Goal: Information Seeking & Learning: Find specific fact

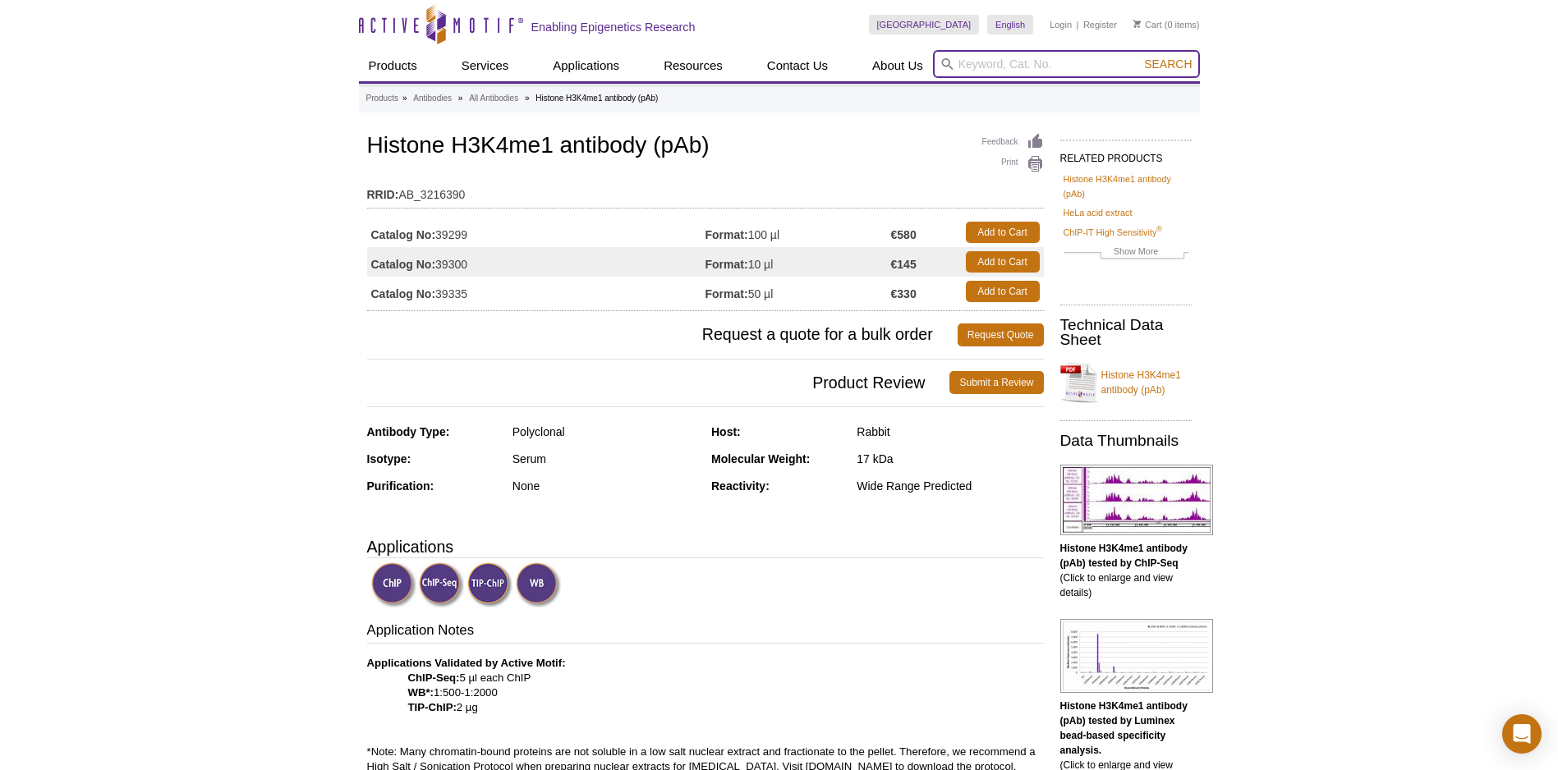
click at [1030, 64] on input "search" at bounding box center [1066, 64] width 267 height 28
click at [1021, 58] on input "search" at bounding box center [1066, 64] width 267 height 28
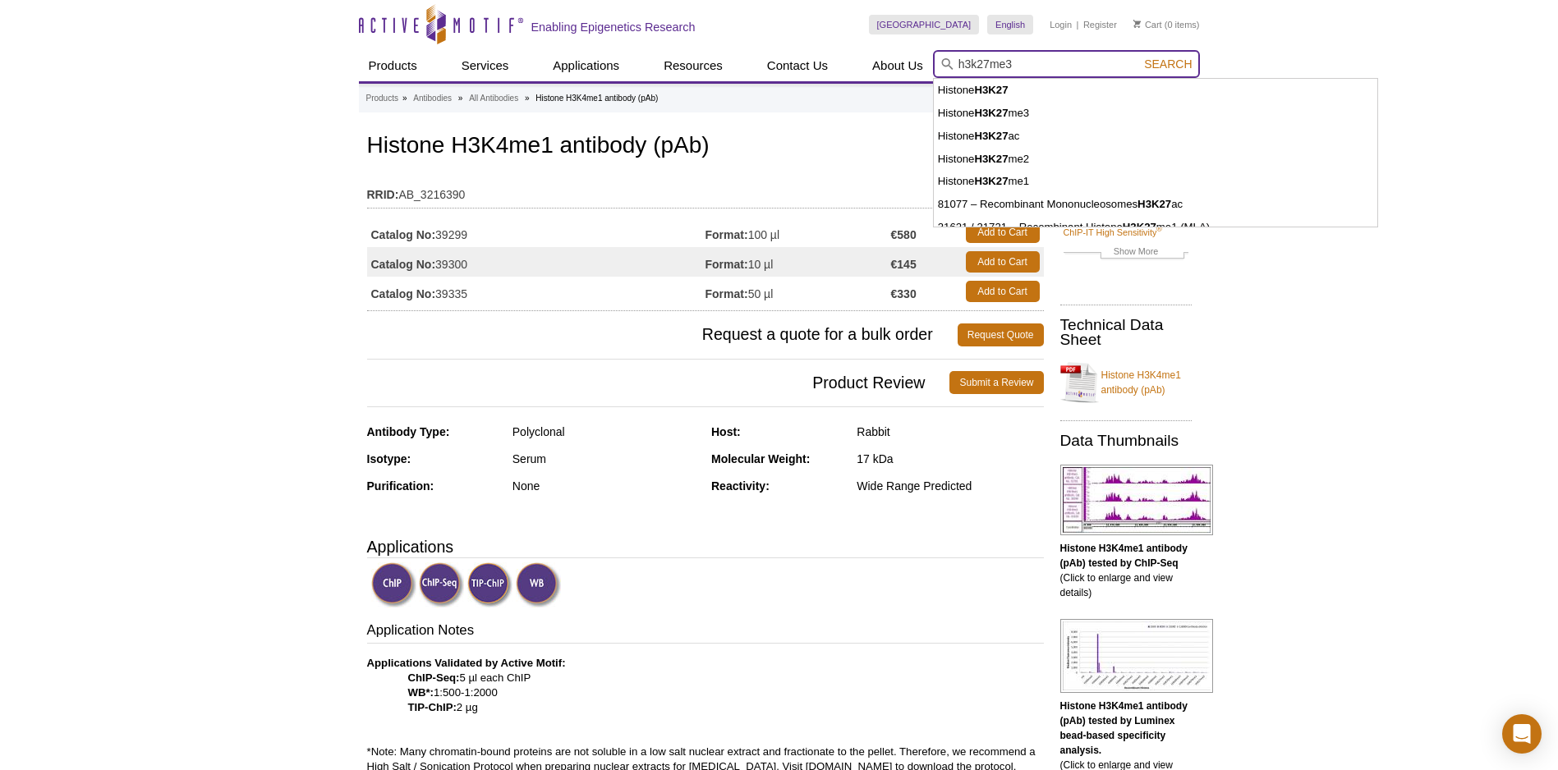
type input "h3k27me3"
click at [1139, 57] on button "Search" at bounding box center [1167, 64] width 57 height 15
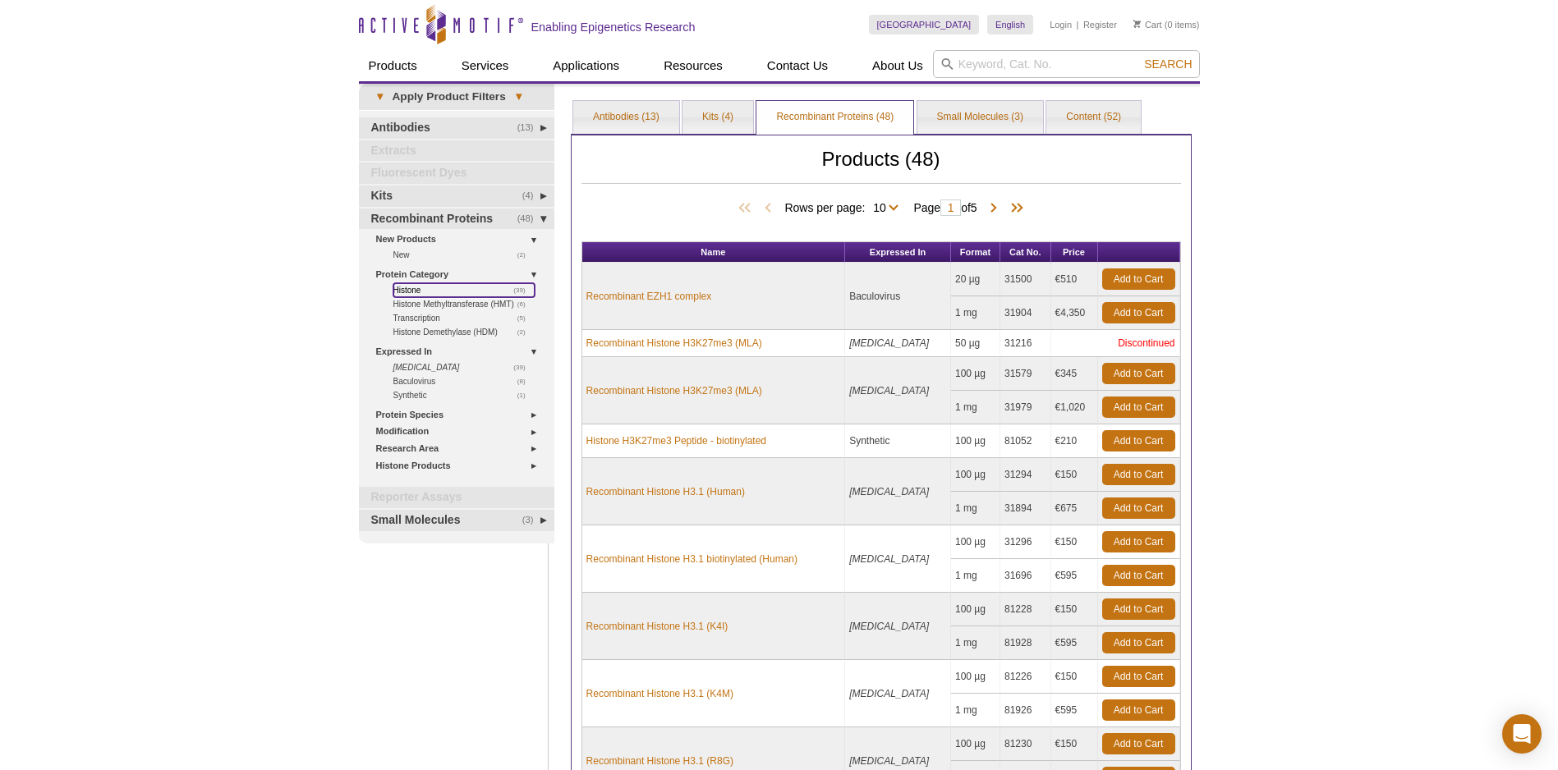
click at [410, 289] on link "(39) Histone" at bounding box center [463, 290] width 141 height 14
click at [411, 289] on link "(39) Histone" at bounding box center [463, 290] width 141 height 14
